Goal: Use online tool/utility: Utilize a website feature to perform a specific function

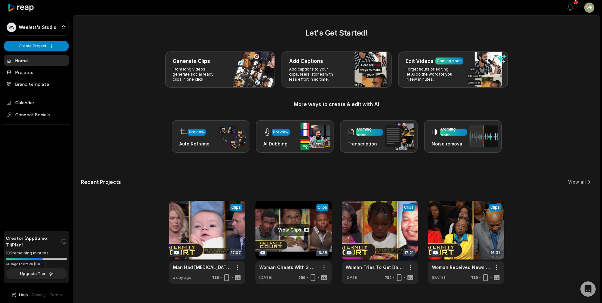
click at [316, 234] on link at bounding box center [293, 242] width 76 height 83
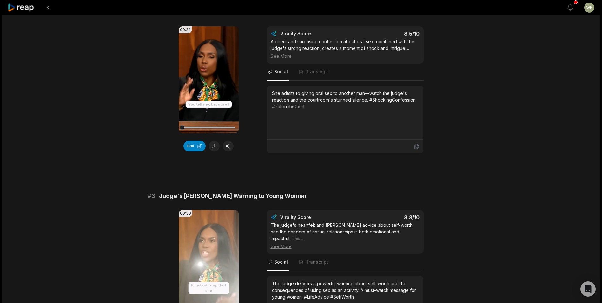
scroll to position [159, 0]
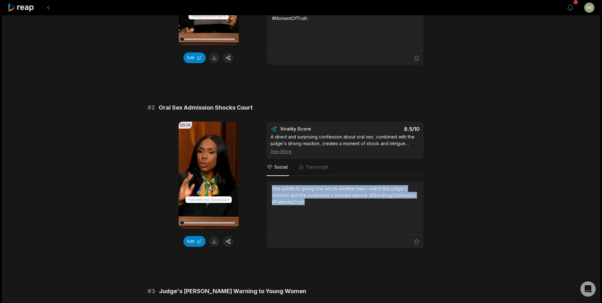
drag, startPoint x: 272, startPoint y: 188, endPoint x: 313, endPoint y: 204, distance: 44.7
click at [315, 206] on div "She admits to giving oral sex to another man—watch the judge's reaction and the…" at bounding box center [345, 208] width 146 height 46
drag, startPoint x: 313, startPoint y: 204, endPoint x: 288, endPoint y: 197, distance: 26.4
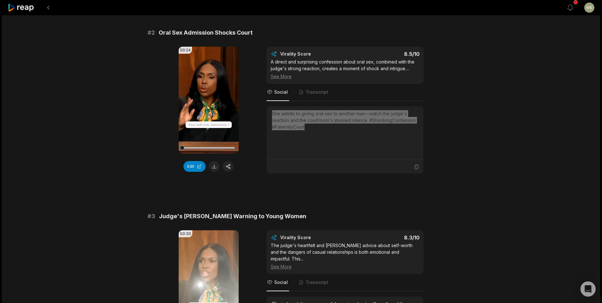
scroll to position [286, 0]
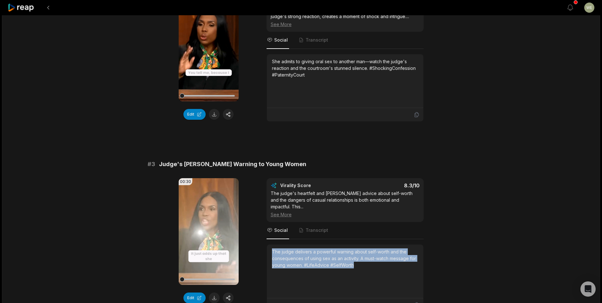
drag, startPoint x: 271, startPoint y: 243, endPoint x: 355, endPoint y: 260, distance: 85.9
click at [355, 260] on div "The judge delivers a powerful warning about self-worth and the consequences of …" at bounding box center [345, 271] width 156 height 54
drag, startPoint x: 355, startPoint y: 260, endPoint x: 330, endPoint y: 254, distance: 25.9
copy div "The judge delivers a powerful warning about self-worth and the consequences of …"
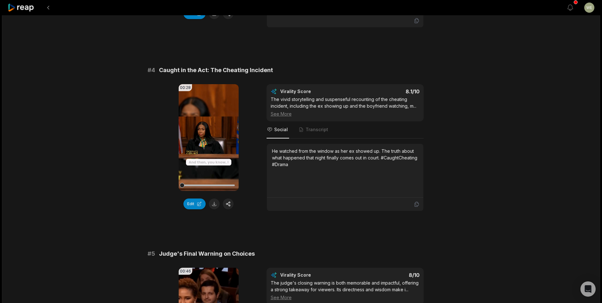
scroll to position [571, 0]
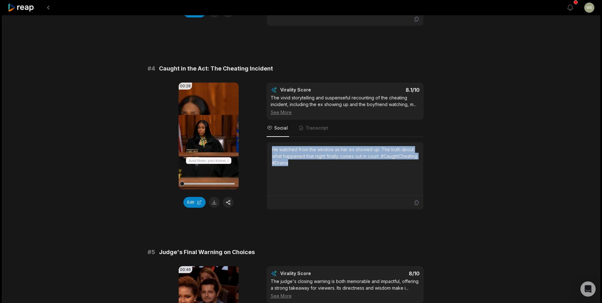
drag, startPoint x: 271, startPoint y: 142, endPoint x: 366, endPoint y: 161, distance: 96.5
click at [366, 161] on div "He watched from the window as her ex showed up. The truth about what happened t…" at bounding box center [345, 169] width 156 height 54
drag, startPoint x: 366, startPoint y: 161, endPoint x: 310, endPoint y: 151, distance: 56.4
copy div "He watched from the window as her ex showed up. The truth about what happened t…"
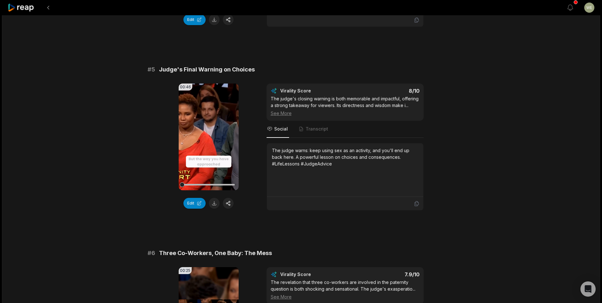
scroll to position [793, 0]
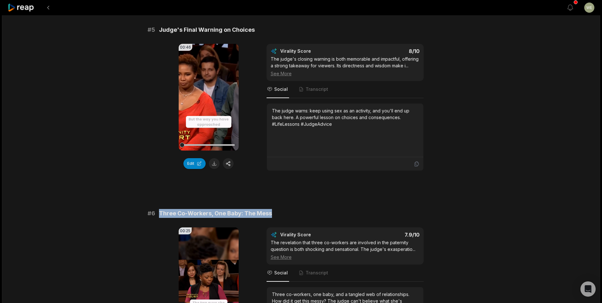
drag, startPoint x: 159, startPoint y: 205, endPoint x: 272, endPoint y: 206, distance: 112.3
click at [272, 209] on div "# 6 Three Co-Workers, One Baby: The Mess" at bounding box center [301, 213] width 307 height 9
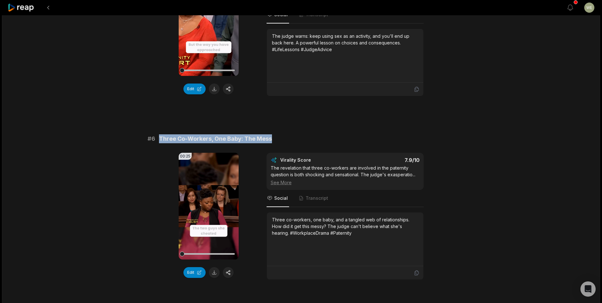
scroll to position [920, 0]
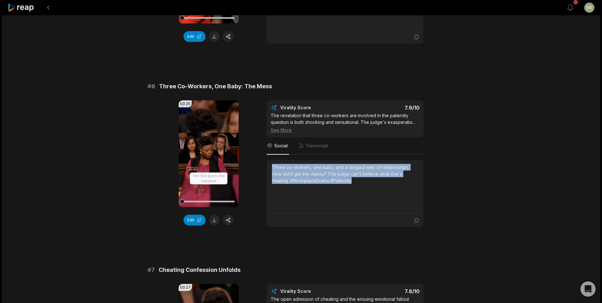
drag, startPoint x: 271, startPoint y: 160, endPoint x: 345, endPoint y: 175, distance: 75.8
click at [345, 175] on div "Three co-workers, one baby, and a tangled web of relationships. How did it get …" at bounding box center [345, 187] width 156 height 54
drag, startPoint x: 345, startPoint y: 175, endPoint x: 317, endPoint y: 171, distance: 28.5
copy div "Three co-workers, one baby, and a tangled web of relationships. How did it get …"
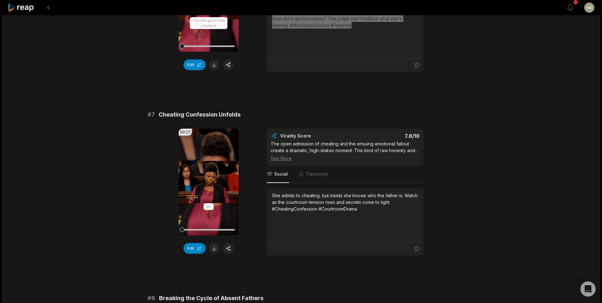
scroll to position [1079, 0]
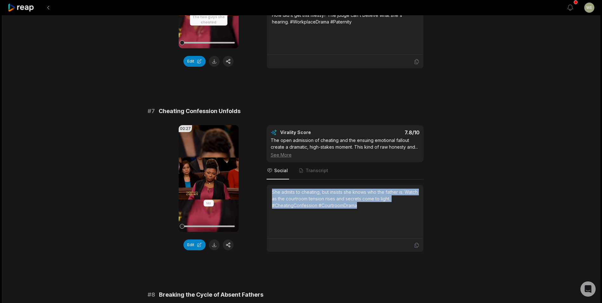
drag, startPoint x: 270, startPoint y: 191, endPoint x: 370, endPoint y: 206, distance: 101.0
click at [370, 206] on div "She admits to cheating, but insists she knows who the father is. Watch as the c…" at bounding box center [345, 212] width 156 height 54
copy div "She admits to cheating, but insists she knows who the father is. Watch as the c…"
click at [30, 7] on icon at bounding box center [21, 7] width 27 height 9
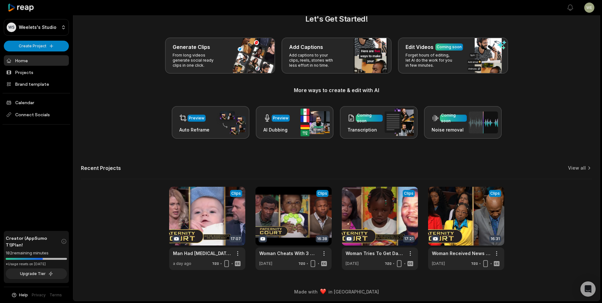
scroll to position [14, 0]
click at [41, 47] on html "WS Weelets's Studio Create Project Home Projects Brand template Calendar Connec…" at bounding box center [301, 137] width 602 height 303
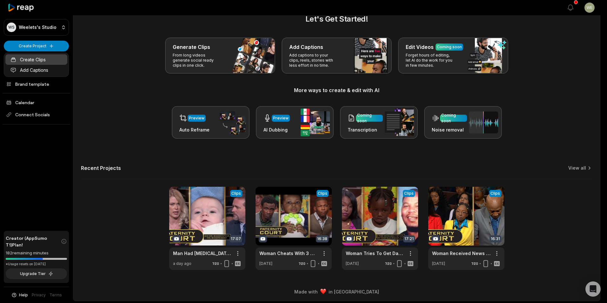
click at [41, 62] on link "Create Clips" at bounding box center [36, 59] width 62 height 10
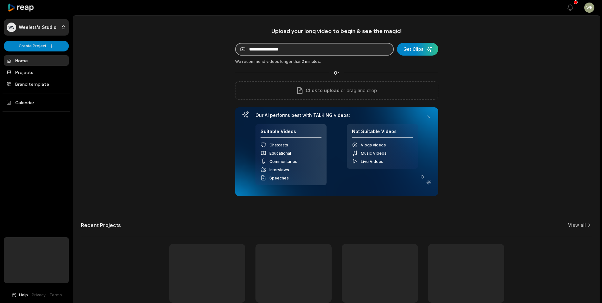
click at [291, 49] on input at bounding box center [314, 49] width 159 height 13
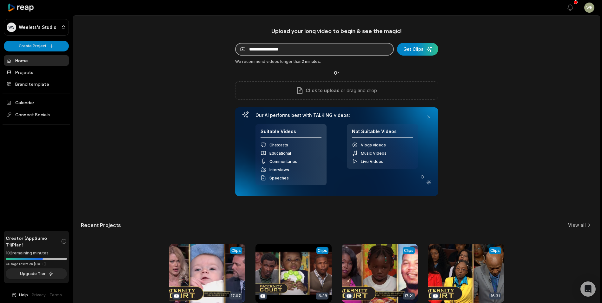
paste input "**********"
type input "**********"
click at [421, 49] on div "submit" at bounding box center [417, 49] width 41 height 13
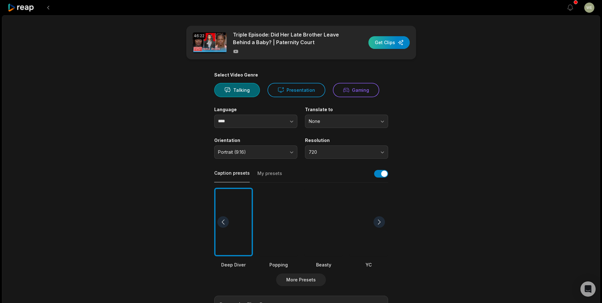
click at [392, 43] on div "button" at bounding box center [388, 42] width 41 height 13
